Goal: Task Accomplishment & Management: Complete application form

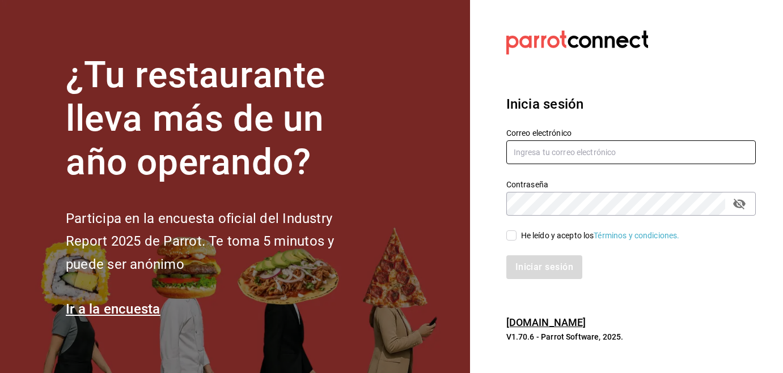
click at [599, 154] on input "text" at bounding box center [630, 153] width 249 height 24
type input "[EMAIL_ADDRESS][DOMAIN_NAME]"
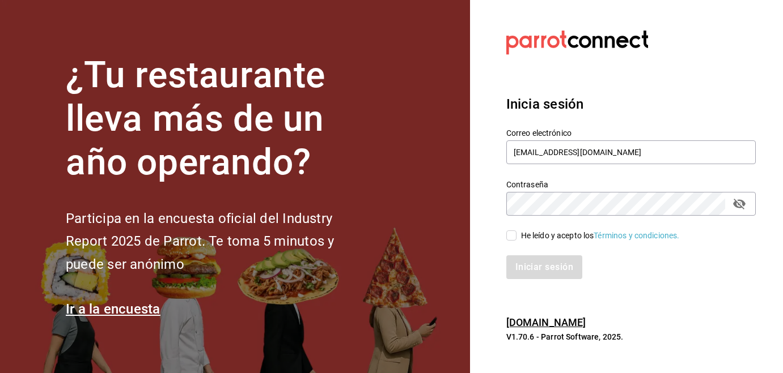
click at [512, 235] on input "He leído y acepto los Términos y condiciones." at bounding box center [511, 236] width 10 height 10
checkbox input "true"
click at [534, 265] on button "Iniciar sesión" at bounding box center [544, 268] width 77 height 24
